Goal: Task Accomplishment & Management: Use online tool/utility

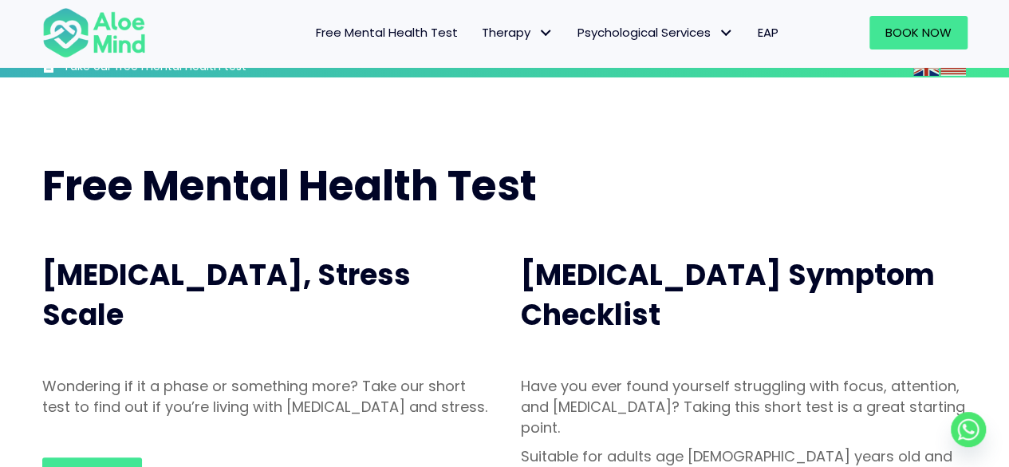
scroll to position [160, 0]
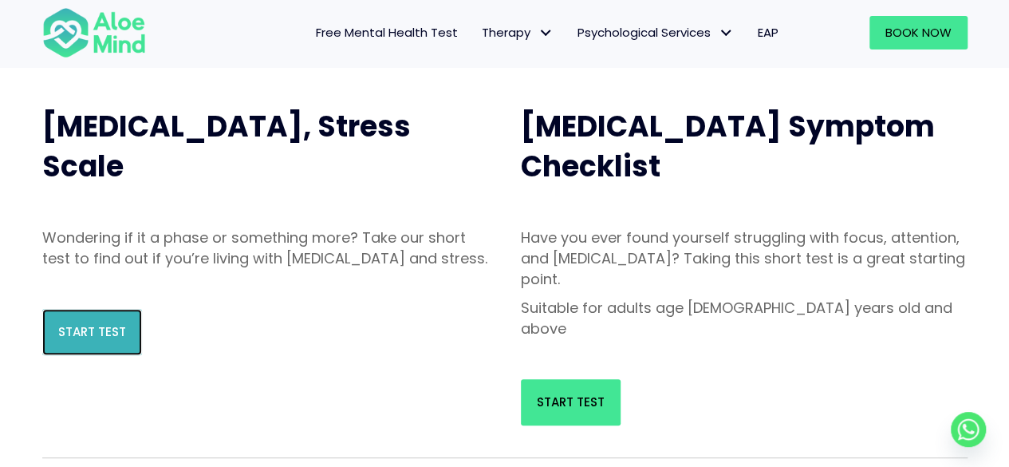
click at [109, 340] on span "Start Test" at bounding box center [92, 331] width 68 height 17
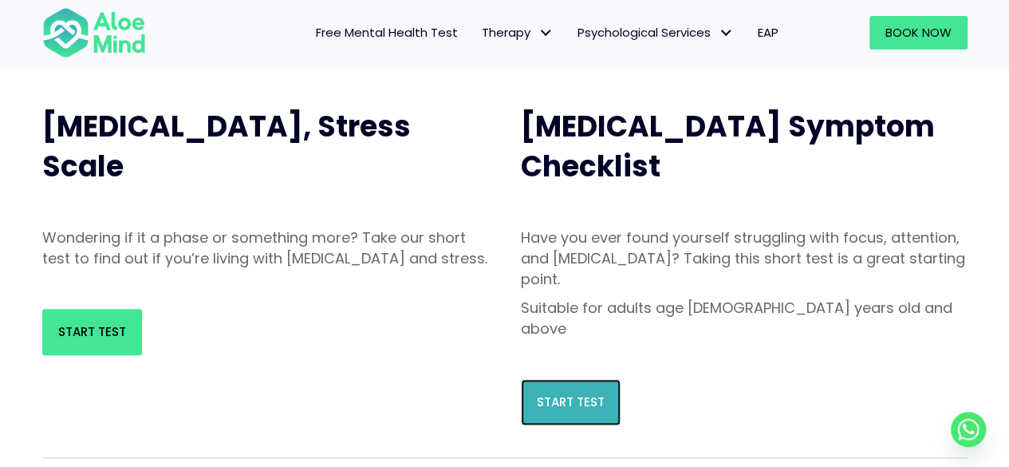
click at [582, 393] on span "Start Test" at bounding box center [571, 401] width 68 height 17
